Goal: Task Accomplishment & Management: Manage account settings

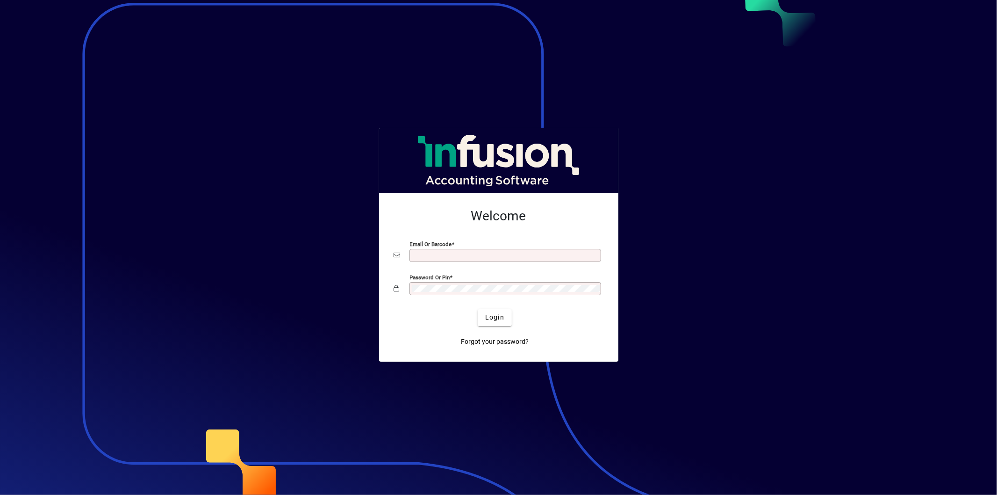
type input "**********"
click at [503, 314] on span "Login" at bounding box center [494, 317] width 19 height 10
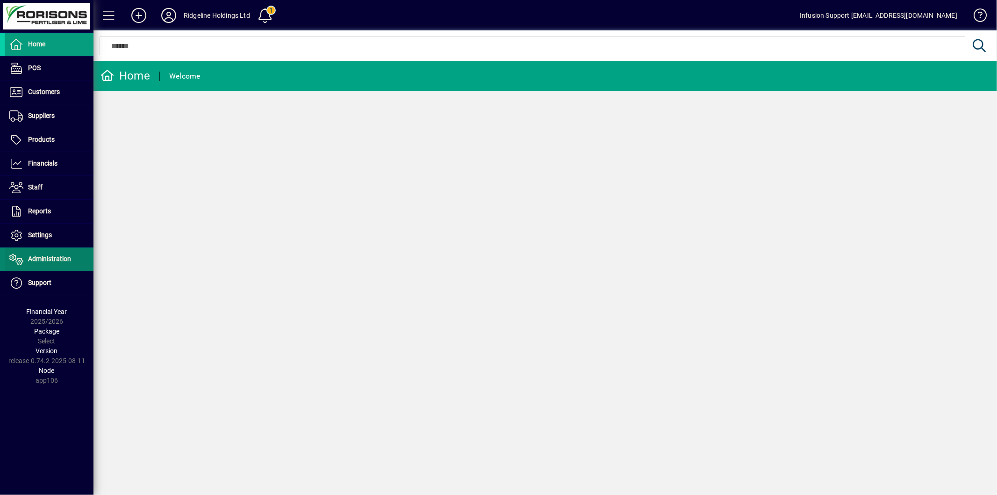
click at [50, 257] on span "Administration" at bounding box center [49, 258] width 43 height 7
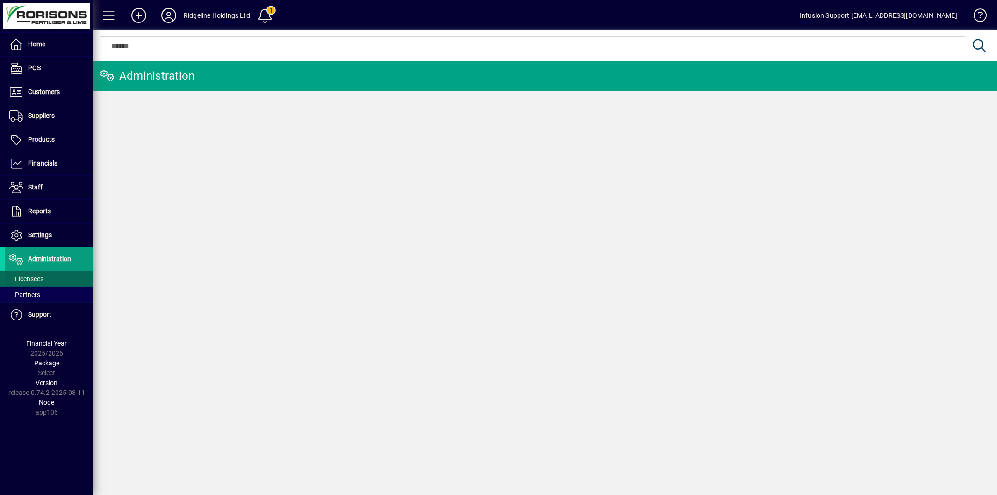
click at [32, 275] on span "Licensees" at bounding box center [26, 278] width 34 height 7
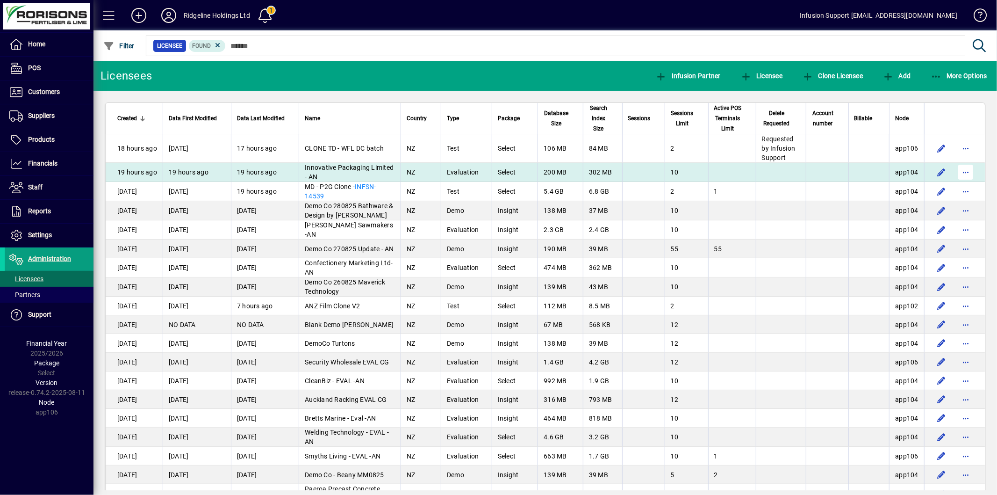
click at [964, 181] on span "button" at bounding box center [966, 172] width 22 height 22
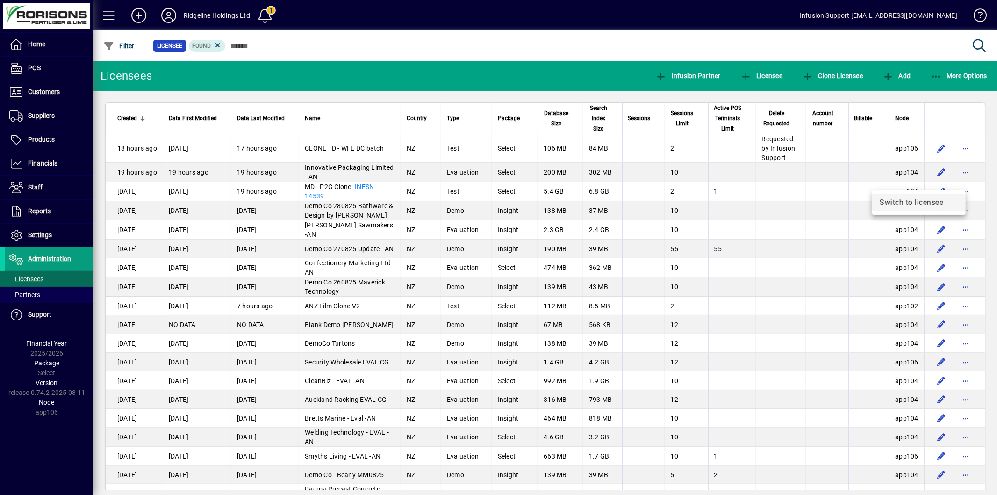
click at [900, 202] on span "Switch to licensee" at bounding box center [919, 202] width 79 height 11
